Goal: Book appointment/travel/reservation

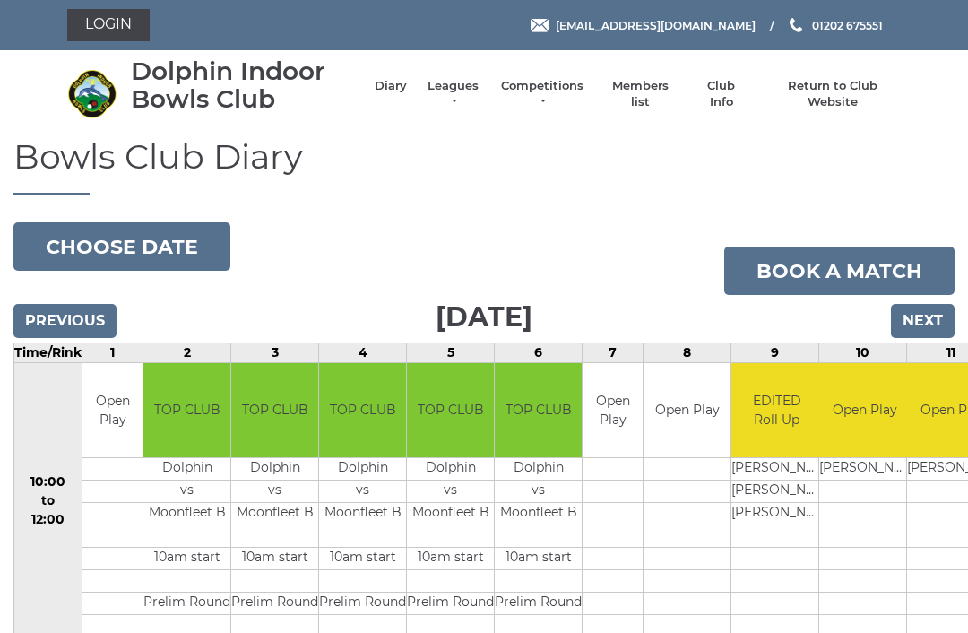
click at [927, 321] on input "Next" at bounding box center [923, 321] width 64 height 34
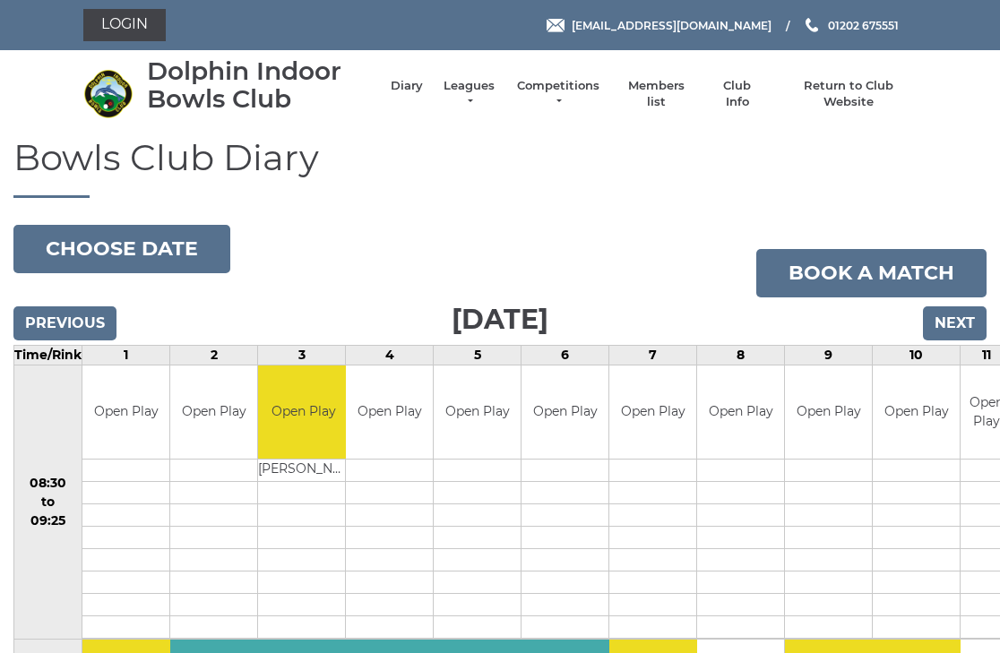
scroll to position [4, 0]
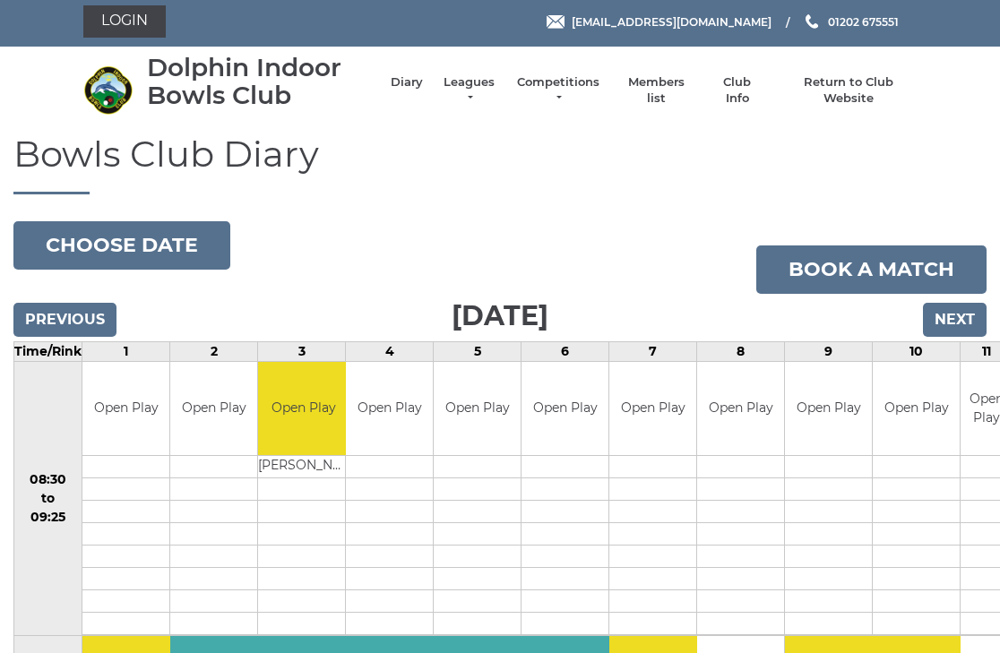
click at [954, 326] on input "Next" at bounding box center [955, 320] width 64 height 34
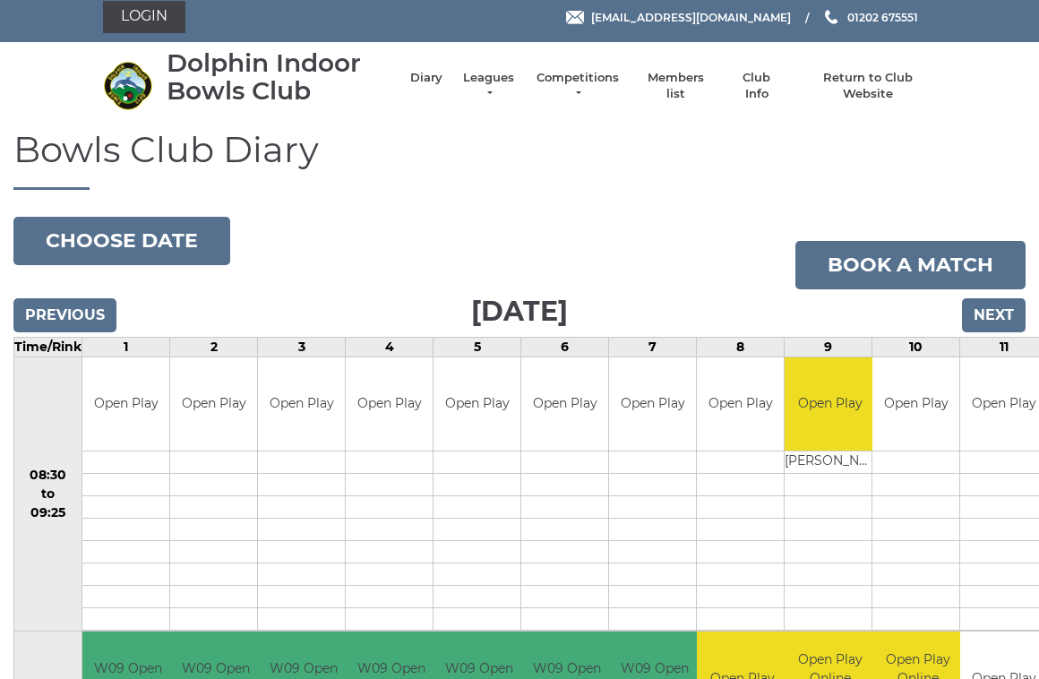
scroll to position [7, 0]
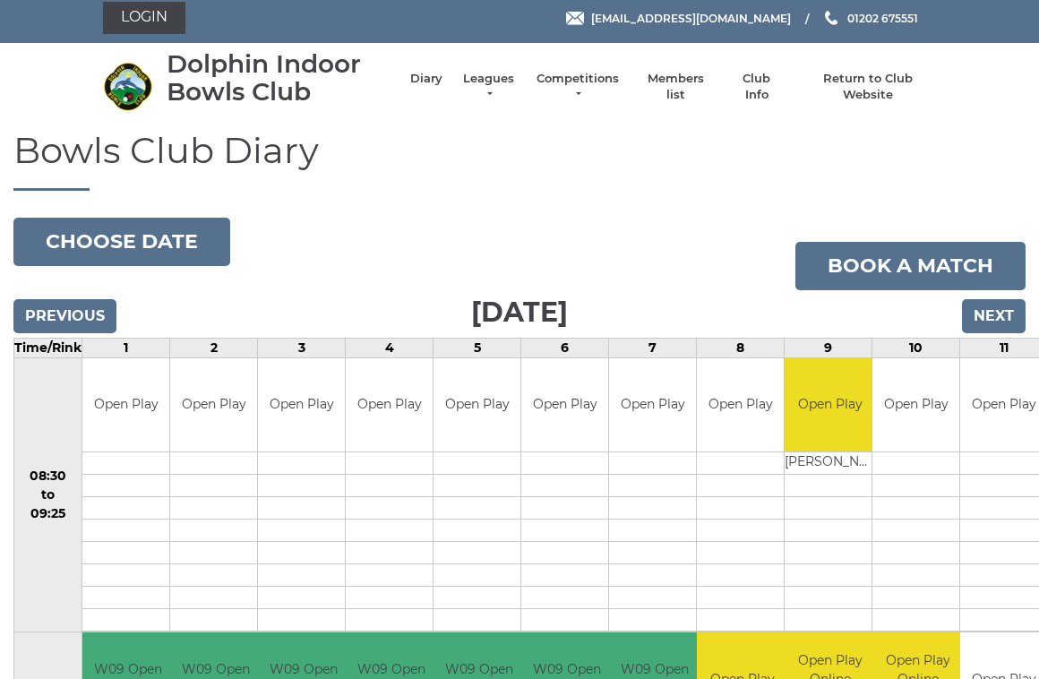
click at [1002, 316] on input "Next" at bounding box center [994, 316] width 64 height 34
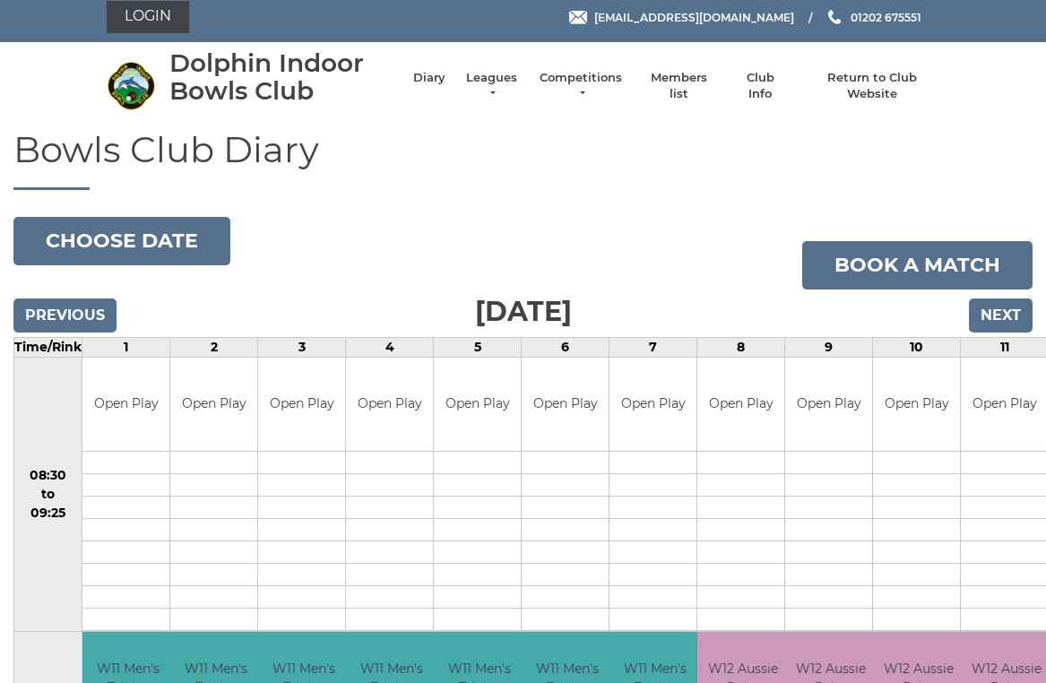
scroll to position [7, 0]
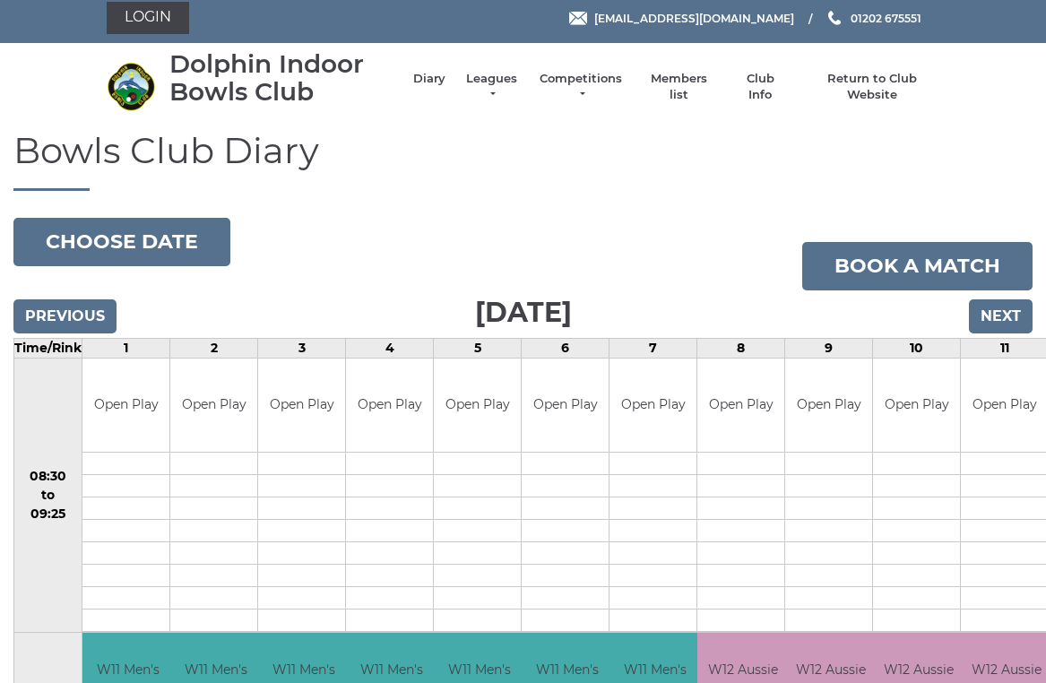
click at [1001, 307] on input "Next" at bounding box center [1000, 316] width 64 height 34
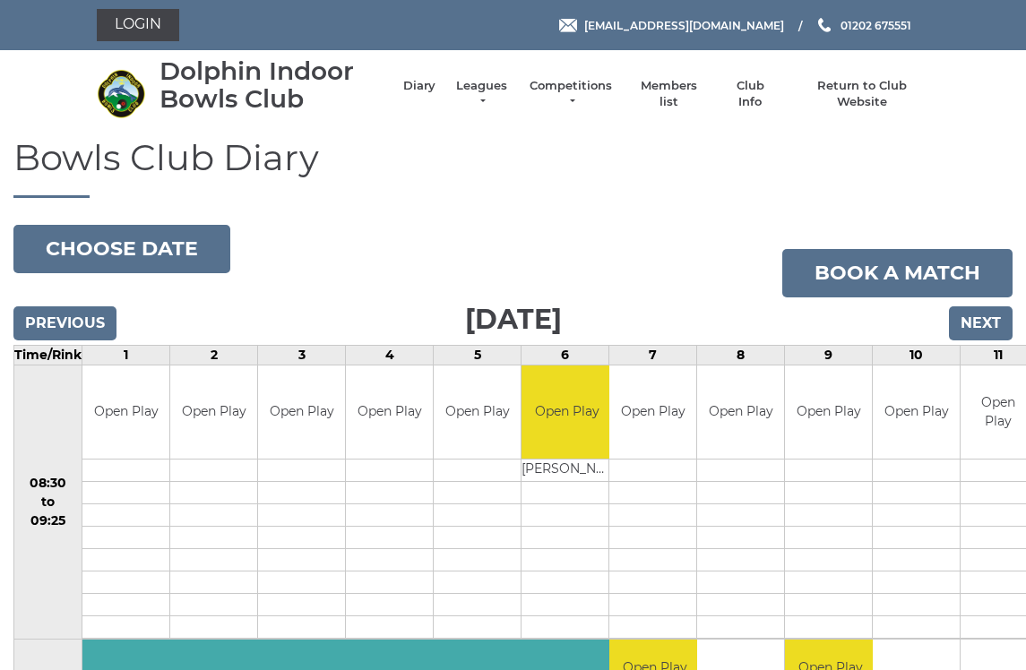
scroll to position [5, 0]
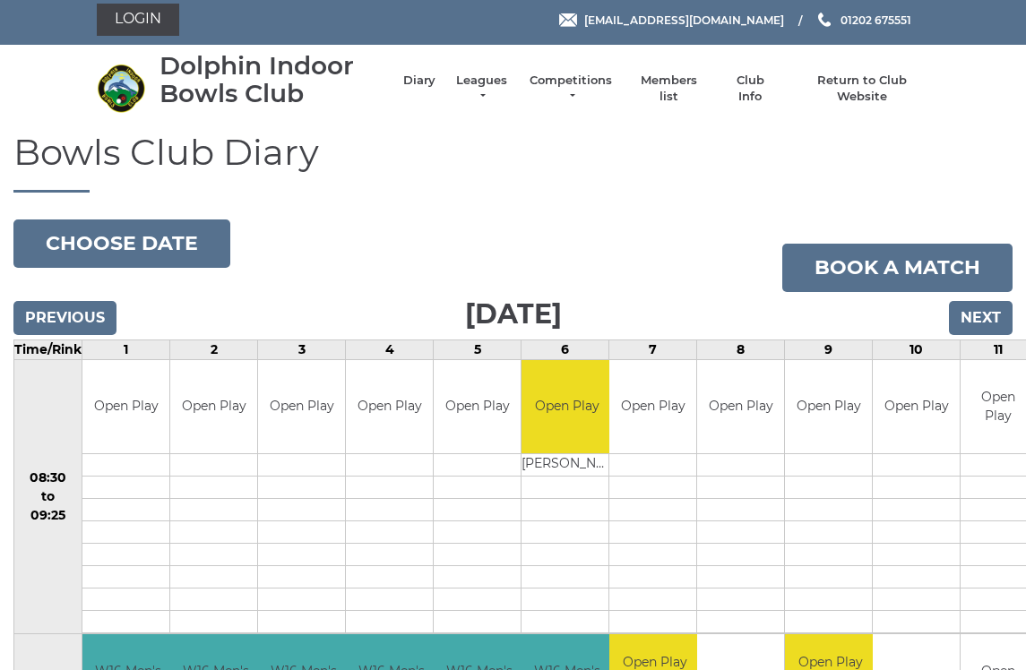
click at [984, 317] on input "Next" at bounding box center [981, 318] width 64 height 34
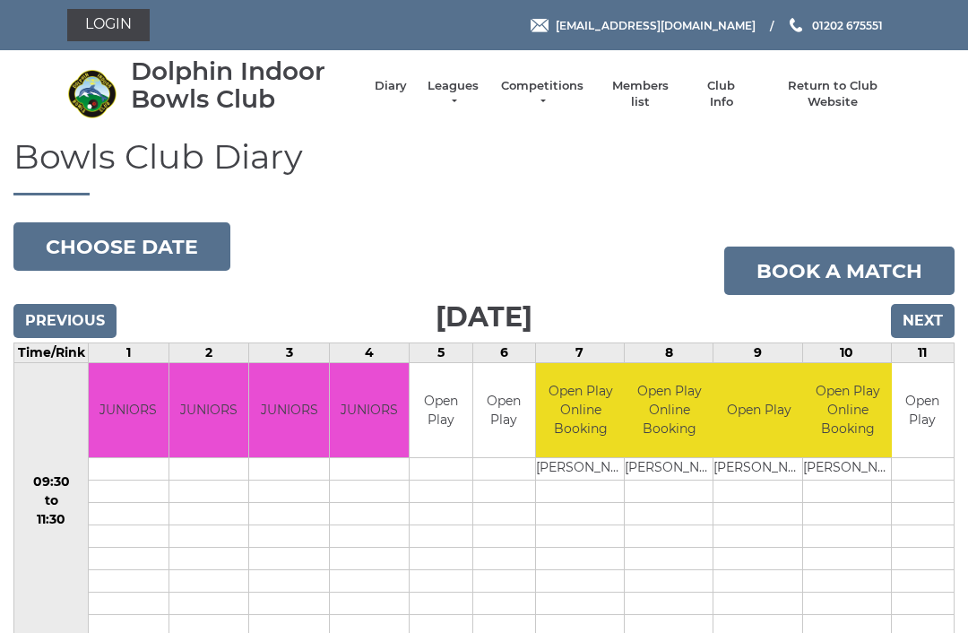
click at [930, 316] on input "Next" at bounding box center [923, 321] width 64 height 34
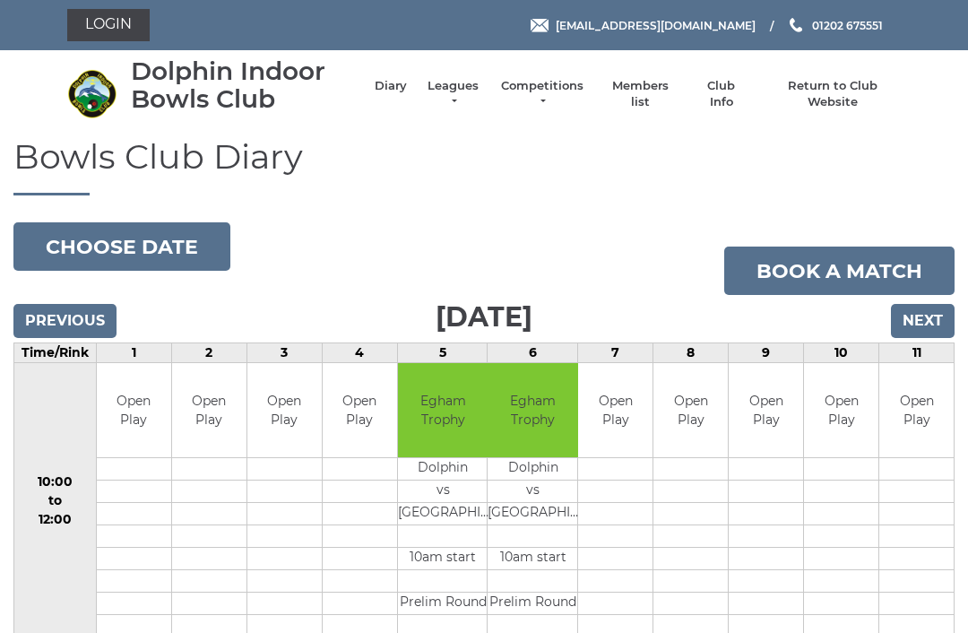
click at [927, 314] on input "Next" at bounding box center [923, 321] width 64 height 34
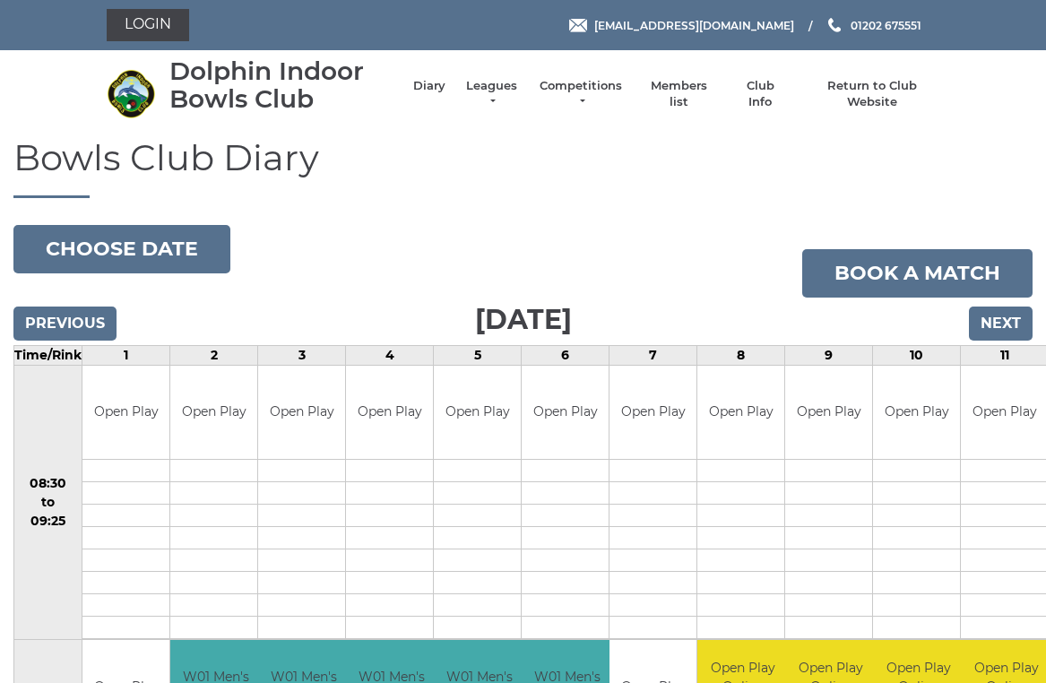
scroll to position [8, 0]
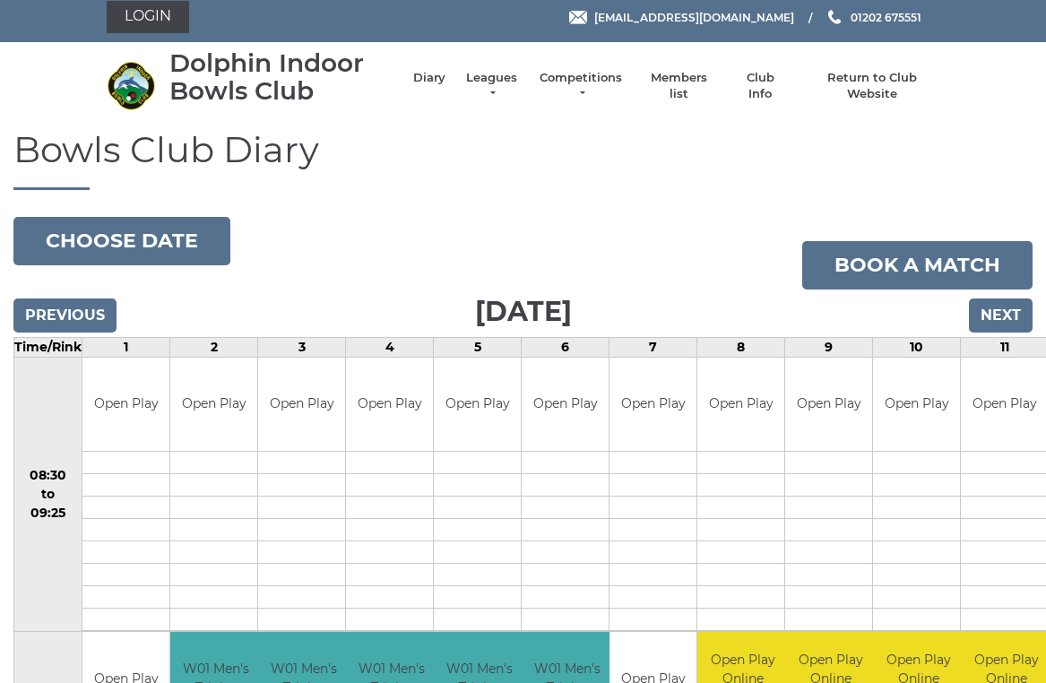
click at [1003, 319] on input "Next" at bounding box center [1000, 315] width 64 height 34
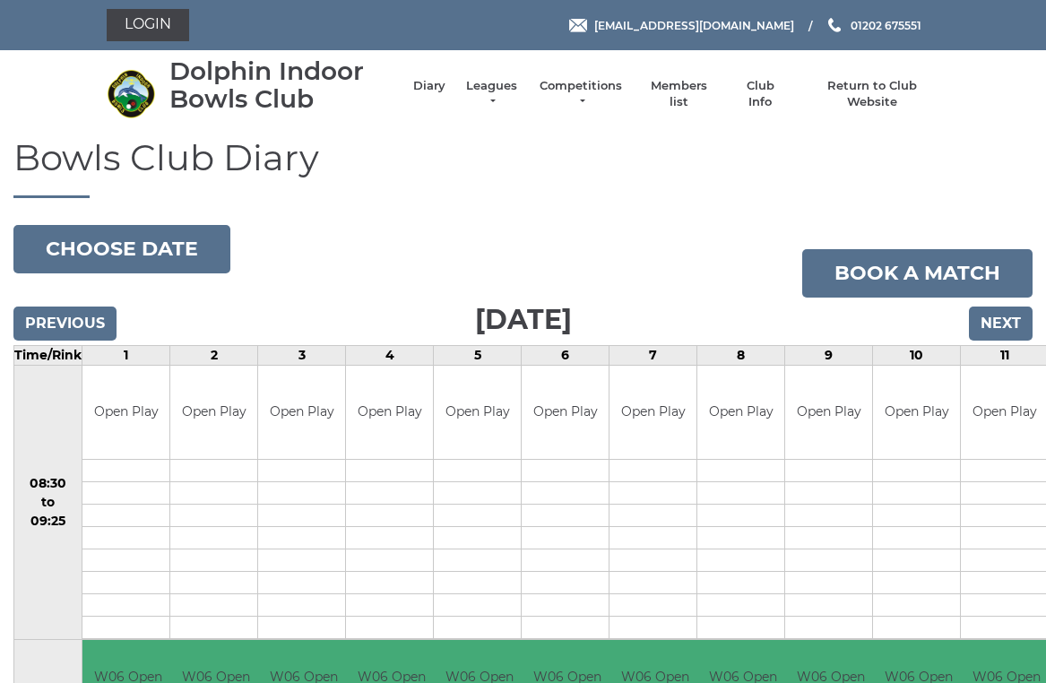
scroll to position [8, 0]
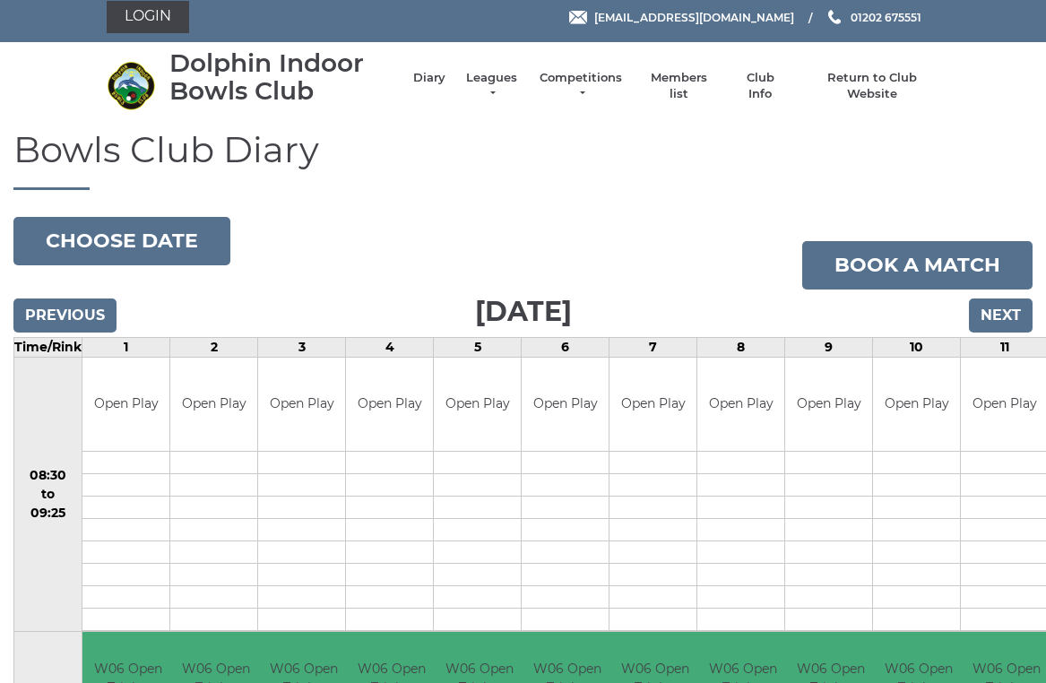
click at [1007, 312] on input "Next" at bounding box center [1000, 315] width 64 height 34
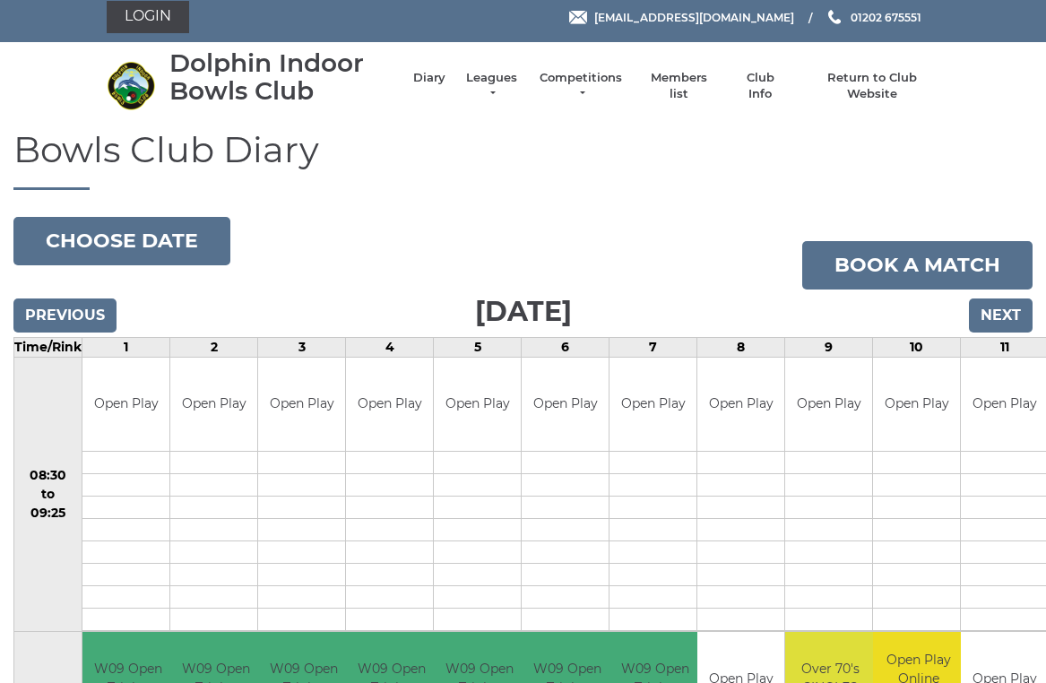
click at [1003, 313] on input "Next" at bounding box center [1000, 315] width 64 height 34
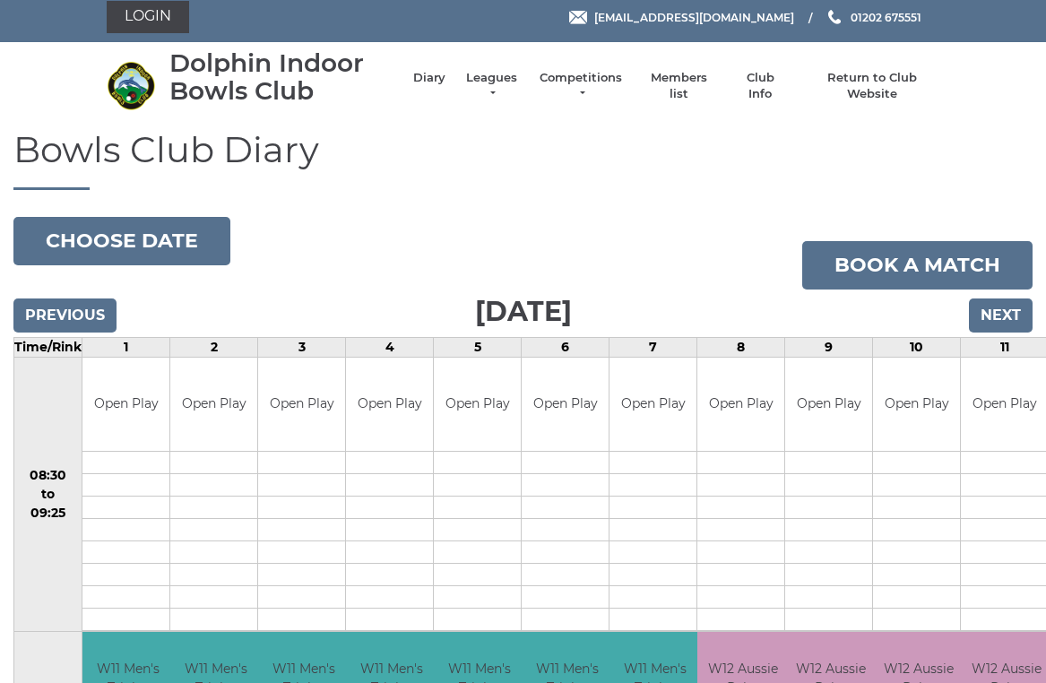
scroll to position [7, 0]
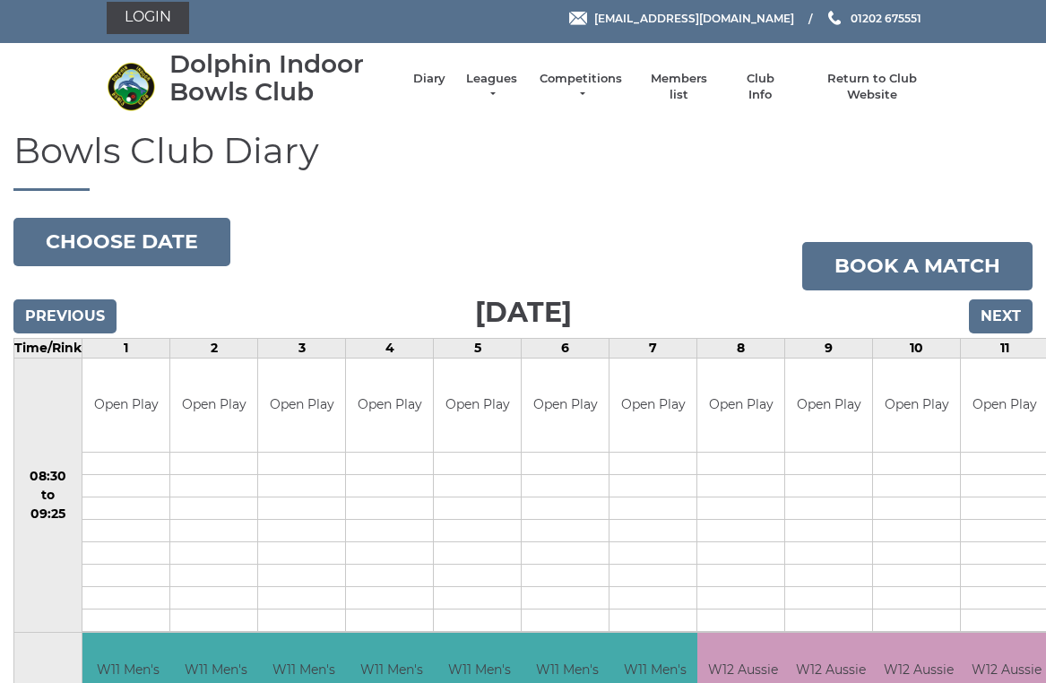
click at [1007, 311] on input "Next" at bounding box center [1000, 316] width 64 height 34
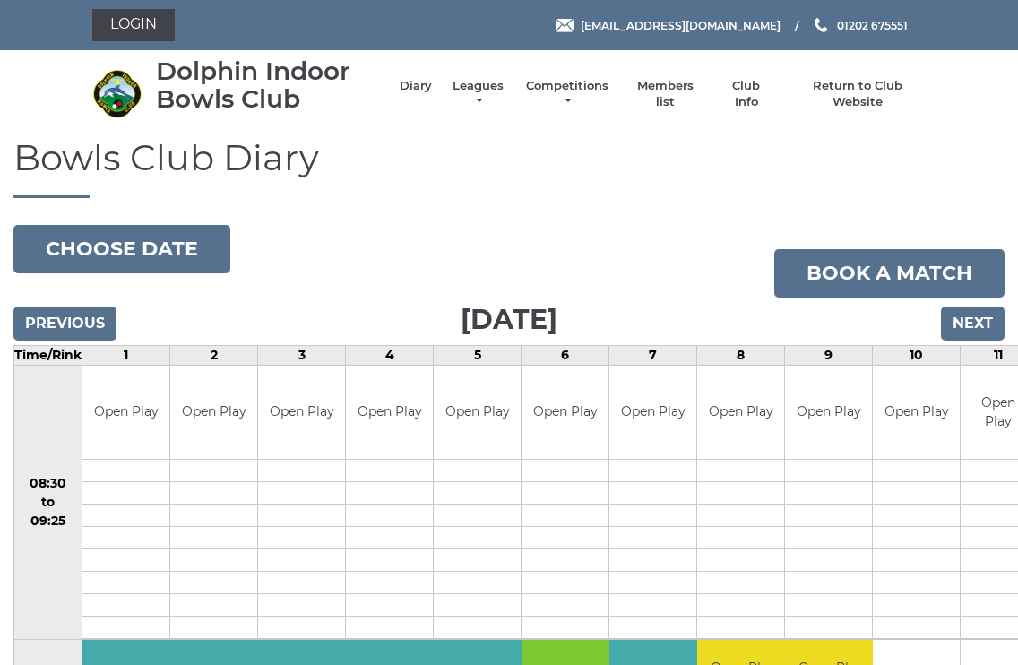
scroll to position [4, 0]
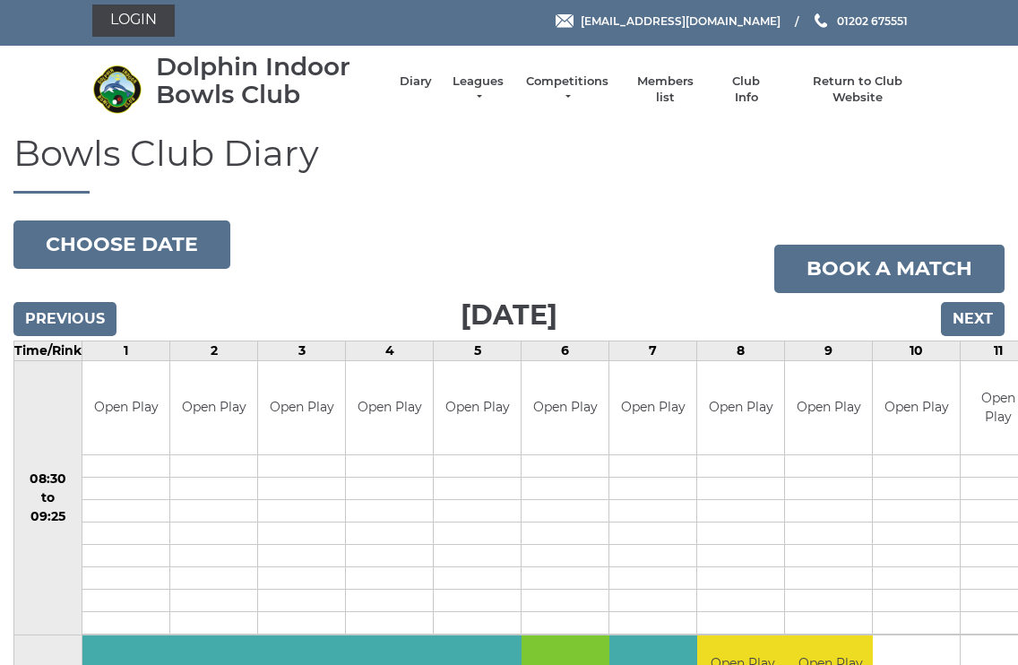
click at [977, 318] on input "Next" at bounding box center [973, 319] width 64 height 34
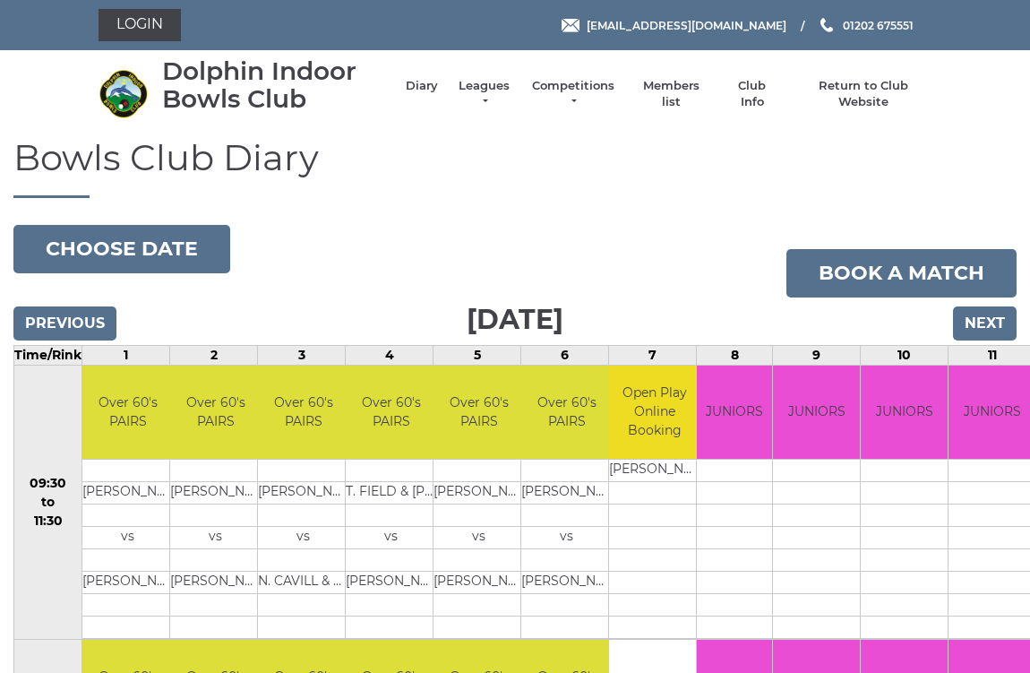
click at [985, 321] on input "Next" at bounding box center [985, 323] width 64 height 34
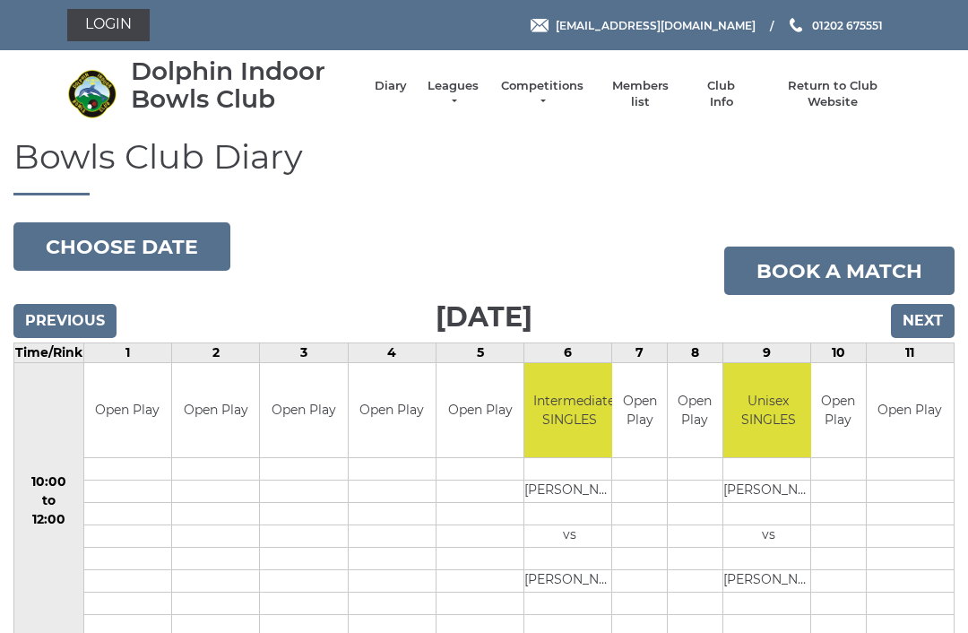
click at [925, 318] on input "Next" at bounding box center [923, 321] width 64 height 34
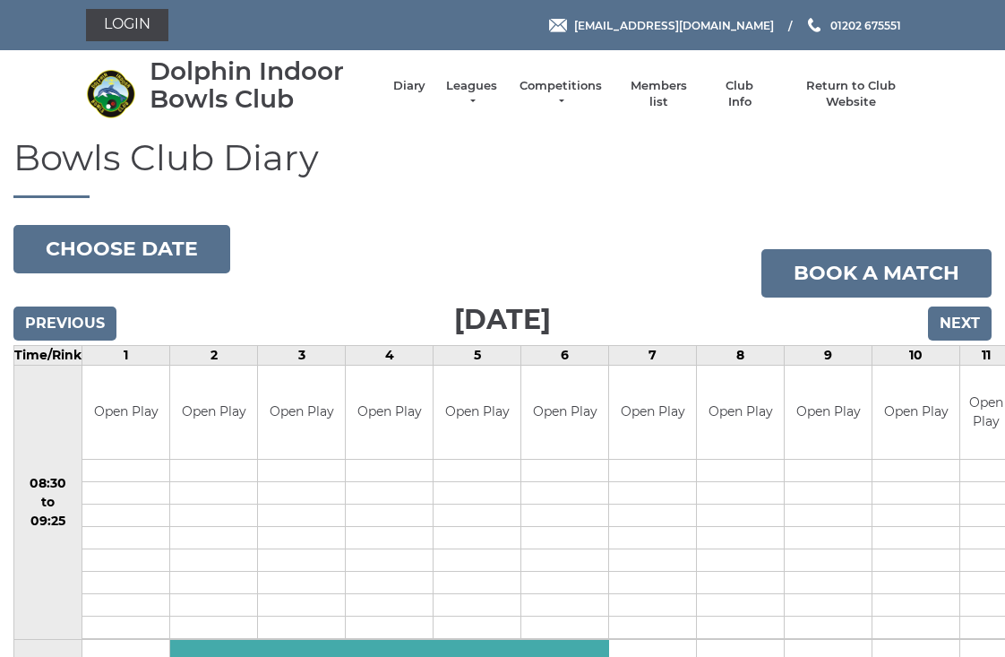
scroll to position [4, 0]
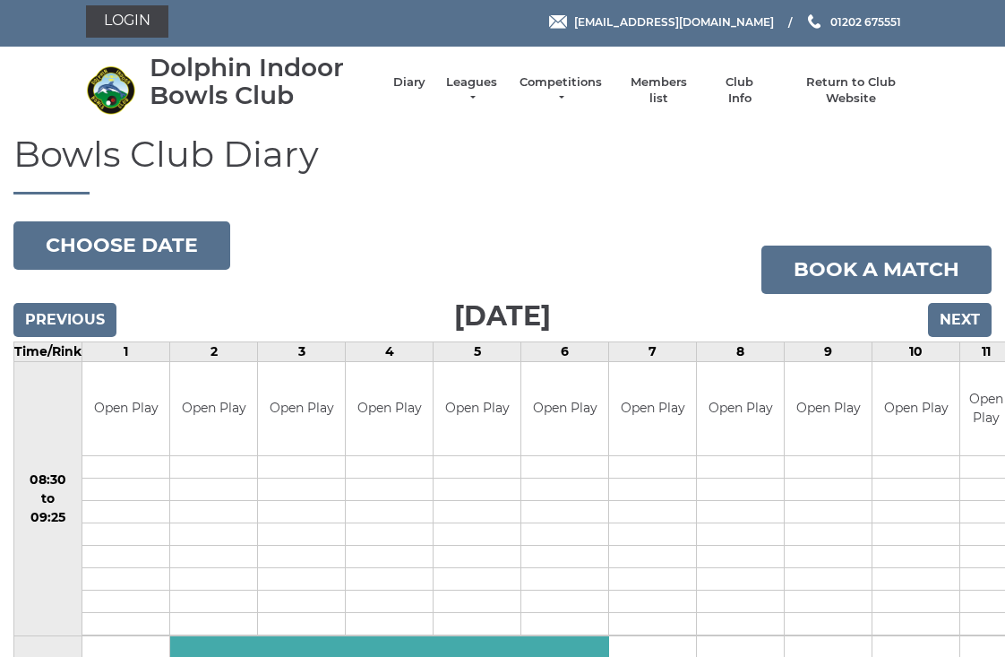
click at [961, 319] on input "Next" at bounding box center [960, 320] width 64 height 34
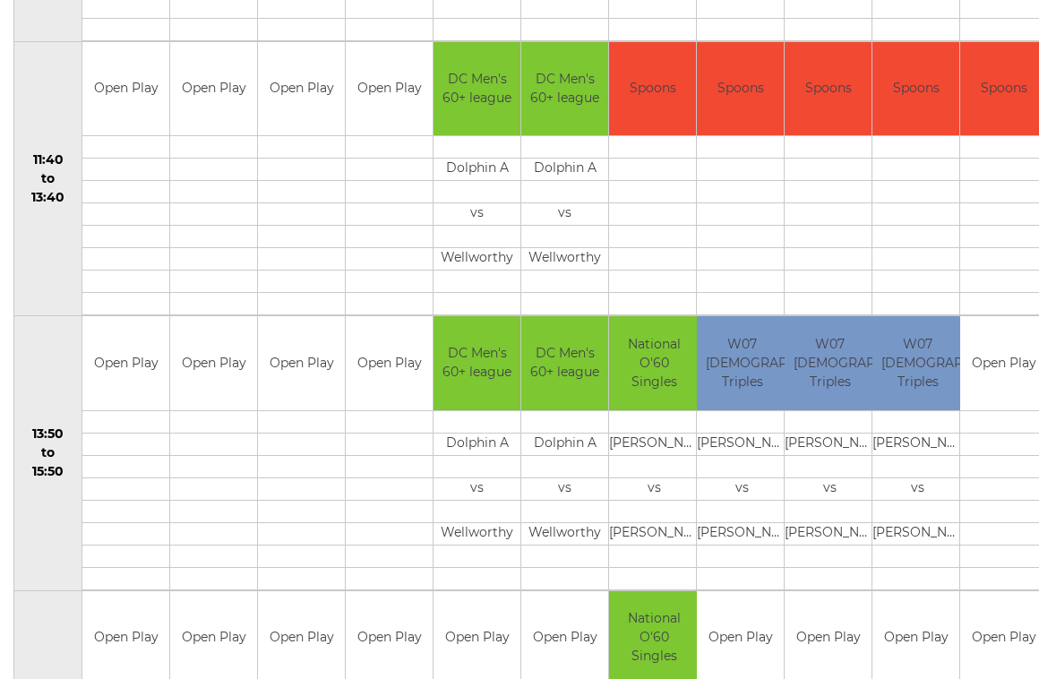
scroll to position [874, 0]
